Goal: Find contact information: Find contact information

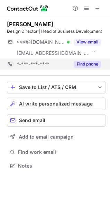
scroll to position [161, 110]
click at [84, 63] on button "Find phone" at bounding box center [86, 64] width 27 height 7
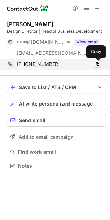
click at [97, 63] on span at bounding box center [97, 64] width 6 height 6
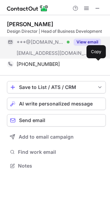
click at [89, 43] on button "View email" at bounding box center [86, 42] width 27 height 7
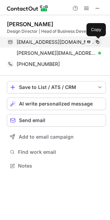
click at [98, 43] on span at bounding box center [97, 42] width 6 height 6
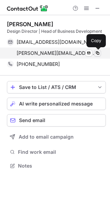
click at [97, 52] on span at bounding box center [97, 53] width 6 height 6
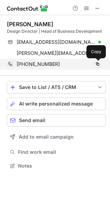
drag, startPoint x: 97, startPoint y: 64, endPoint x: 87, endPoint y: 66, distance: 10.6
click at [97, 64] on span at bounding box center [97, 64] width 6 height 6
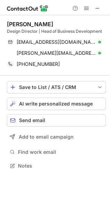
click at [74, 27] on div "David Aitken" at bounding box center [56, 24] width 99 height 7
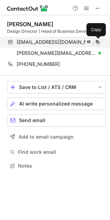
click at [98, 44] on span at bounding box center [97, 42] width 6 height 6
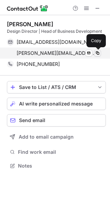
click at [97, 53] on span at bounding box center [97, 53] width 6 height 6
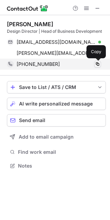
click at [95, 65] on span at bounding box center [97, 64] width 6 height 6
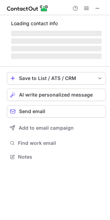
scroll to position [167, 110]
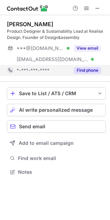
click at [82, 66] on div "Find phone" at bounding box center [84, 70] width 31 height 11
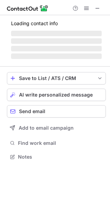
scroll to position [156, 110]
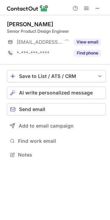
scroll to position [150, 110]
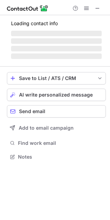
scroll to position [167, 110]
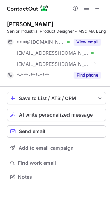
scroll to position [178, 110]
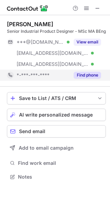
click at [79, 79] on button "Find phone" at bounding box center [86, 75] width 27 height 7
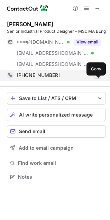
click at [99, 78] on button at bounding box center [97, 75] width 7 height 7
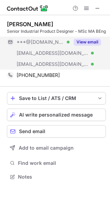
click at [82, 45] on button "View email" at bounding box center [86, 42] width 27 height 7
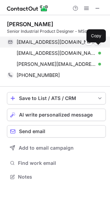
click at [98, 45] on span at bounding box center [97, 42] width 6 height 6
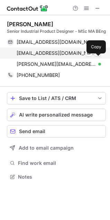
click at [98, 56] on span at bounding box center [97, 53] width 6 height 6
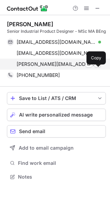
click at [97, 67] on span at bounding box center [97, 64] width 6 height 6
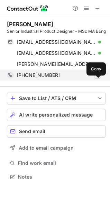
click at [98, 78] on span at bounding box center [97, 75] width 6 height 6
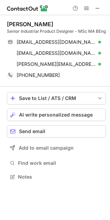
click at [61, 28] on div "Senior Industrial Product Designer - MSc MA BEng" at bounding box center [56, 31] width 99 height 6
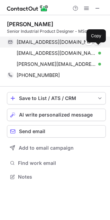
click at [100, 46] on button at bounding box center [97, 42] width 7 height 7
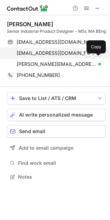
drag, startPoint x: 97, startPoint y: 58, endPoint x: 58, endPoint y: 58, distance: 39.0
click at [97, 56] on span at bounding box center [97, 53] width 6 height 6
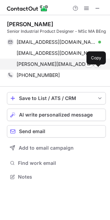
drag, startPoint x: 96, startPoint y: 72, endPoint x: 70, endPoint y: 73, distance: 26.2
click at [96, 67] on span at bounding box center [97, 64] width 6 height 6
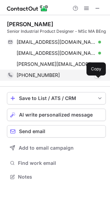
click at [97, 78] on span at bounding box center [97, 75] width 6 height 6
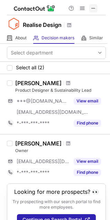
click at [94, 6] on span at bounding box center [93, 9] width 6 height 6
